Goal: Task Accomplishment & Management: Use online tool/utility

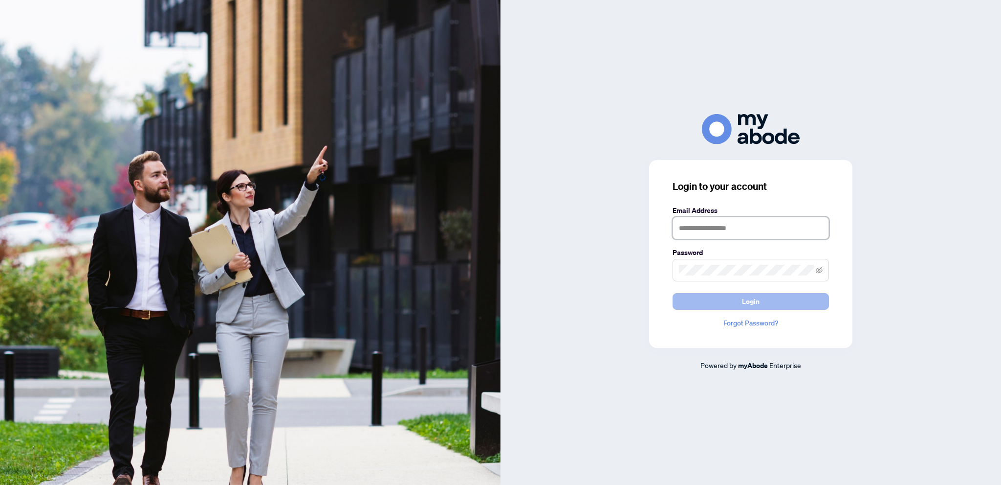
type input "**********"
click at [747, 300] on span "Login" at bounding box center [751, 301] width 18 height 16
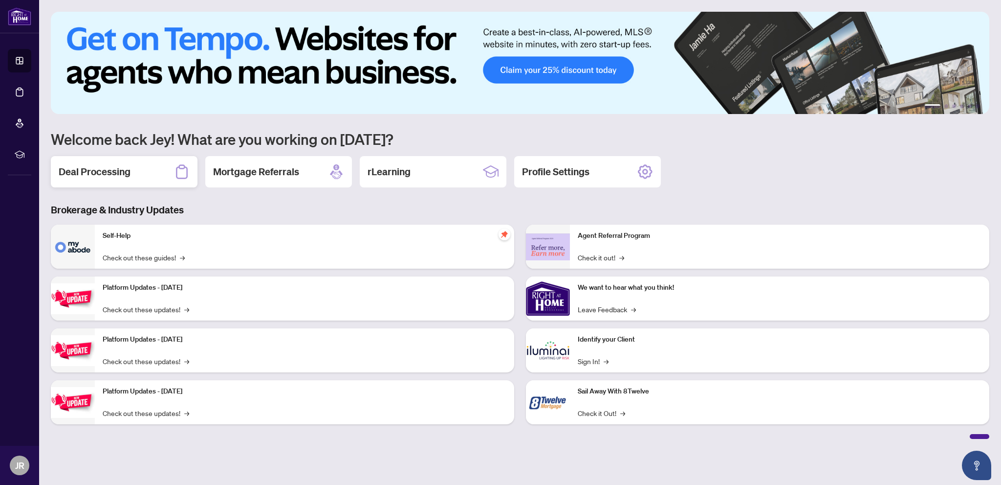
click at [91, 174] on h2 "Deal Processing" at bounding box center [95, 172] width 72 height 14
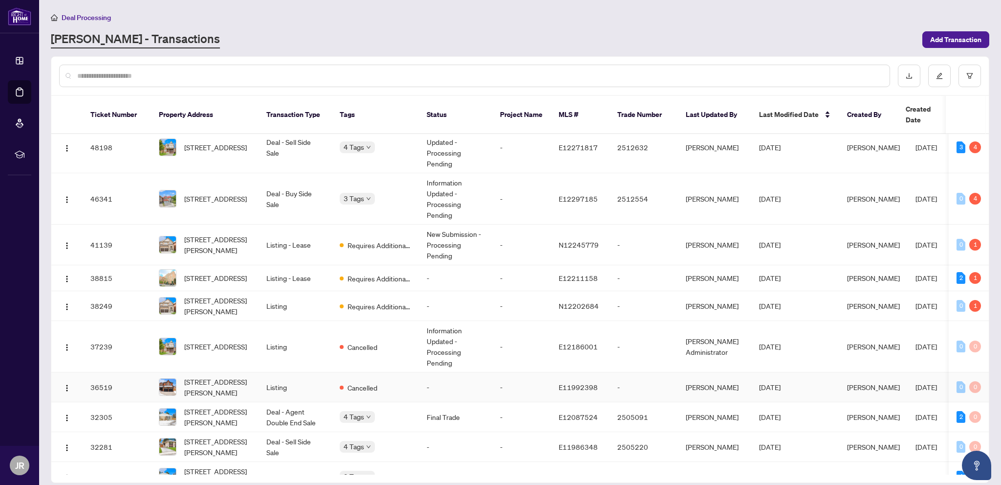
scroll to position [50, 0]
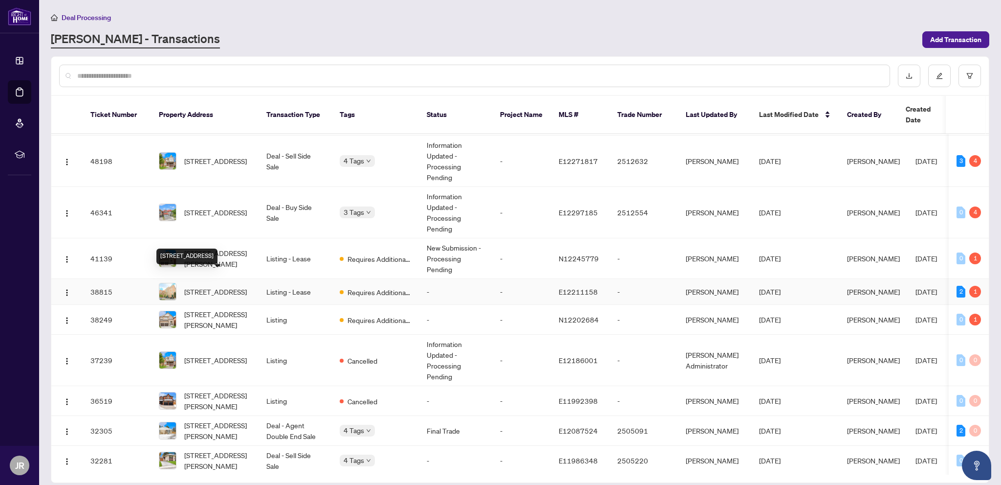
click at [213, 286] on span "[STREET_ADDRESS]" at bounding box center [215, 291] width 63 height 11
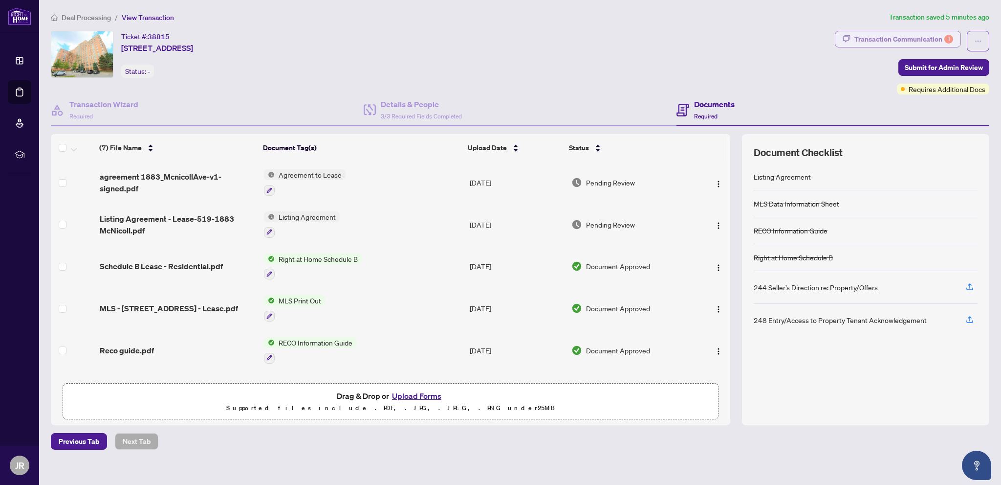
click at [886, 37] on div "Transaction Communication 1" at bounding box center [904, 39] width 99 height 16
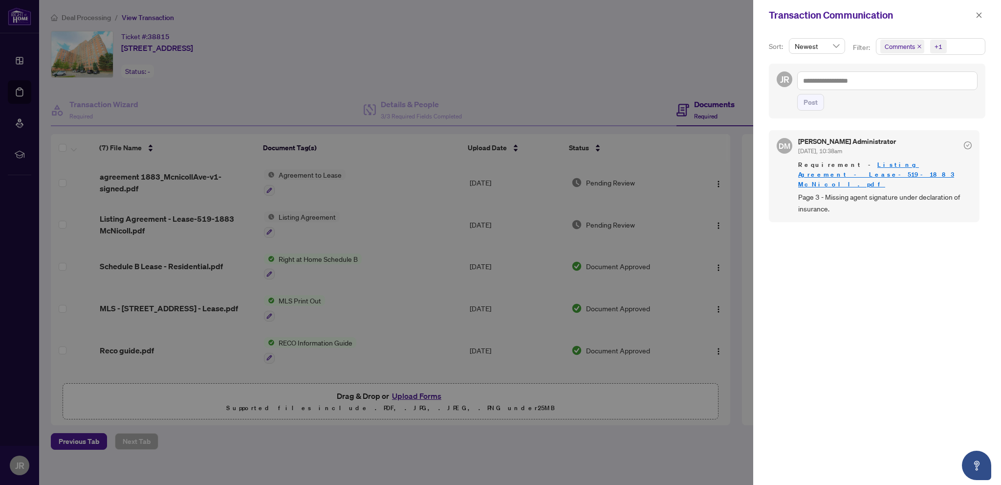
click at [711, 35] on div at bounding box center [500, 242] width 1001 height 485
click at [977, 13] on icon "close" at bounding box center [979, 15] width 7 height 7
